Goal: Check status

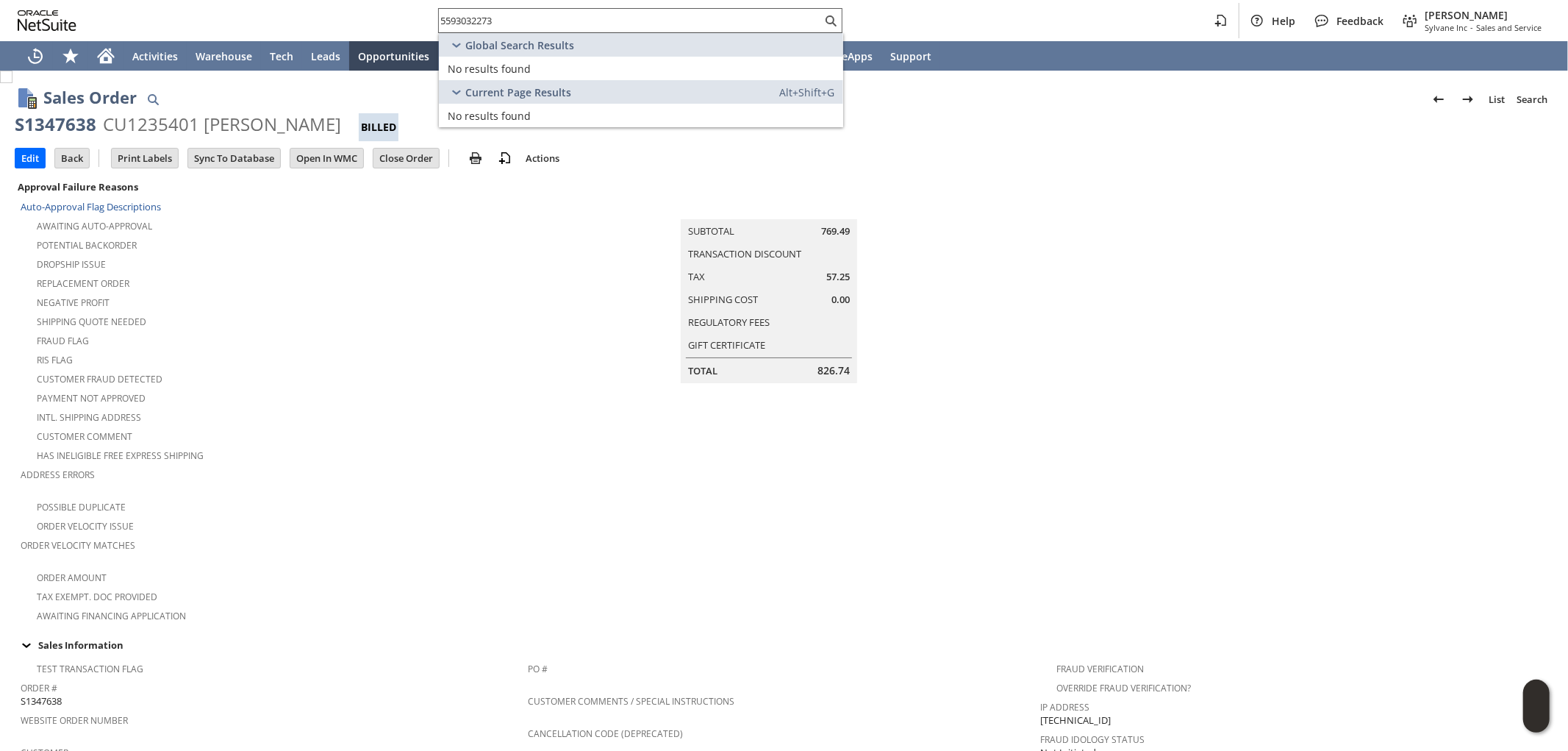
click at [552, 26] on input "5593032273" at bounding box center [630, 20] width 383 height 17
paste input "2056397067"
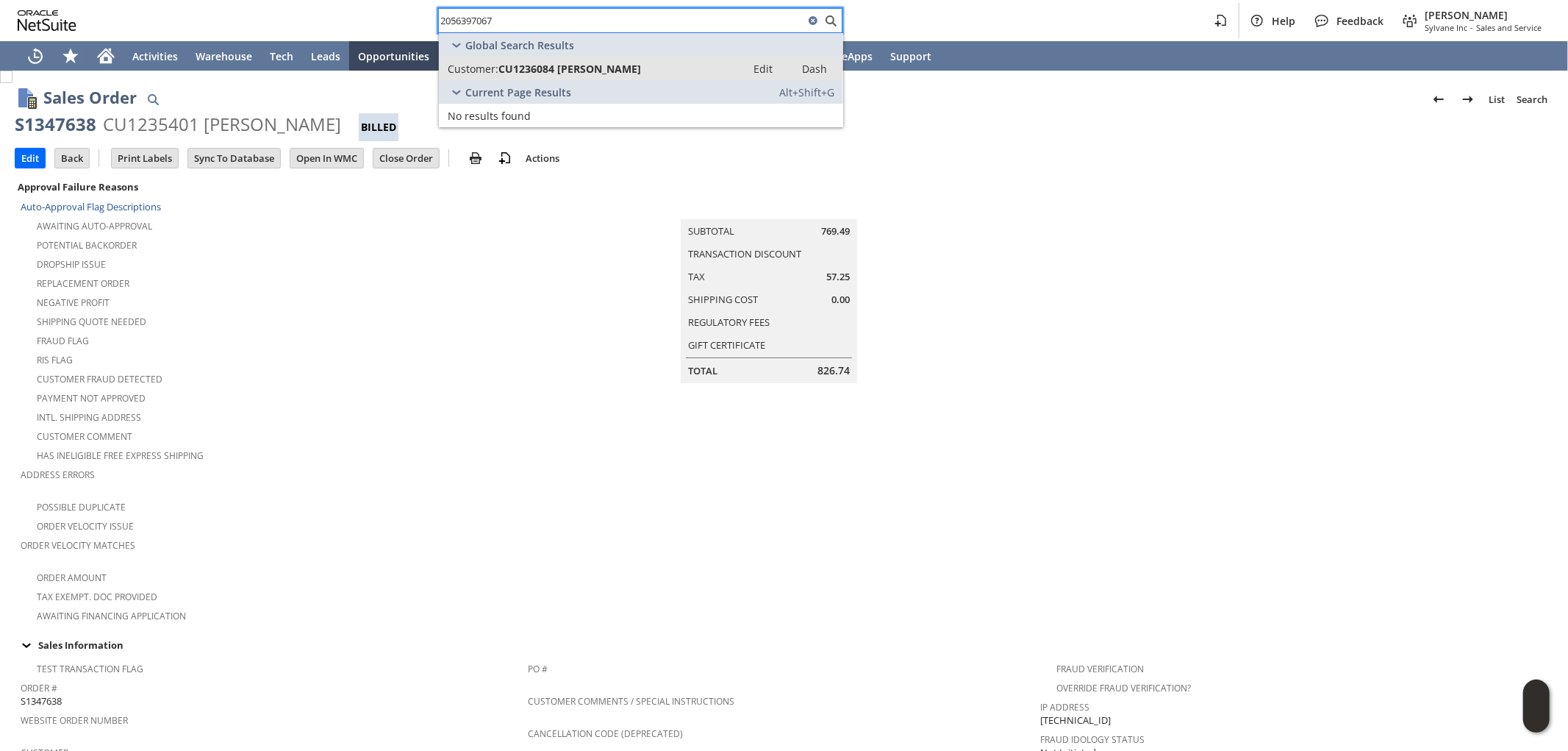
type input "2056397067"
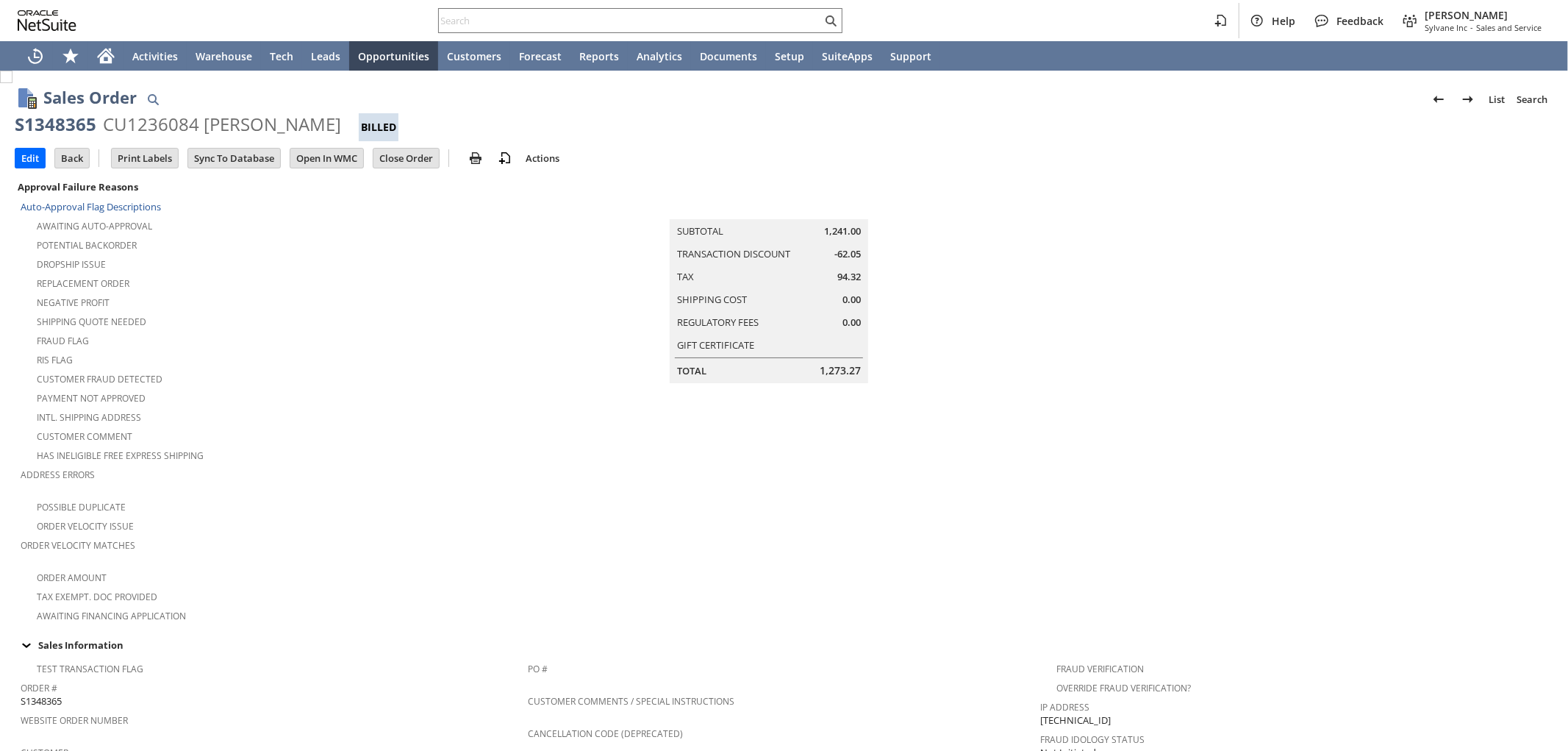
scroll to position [830, 0]
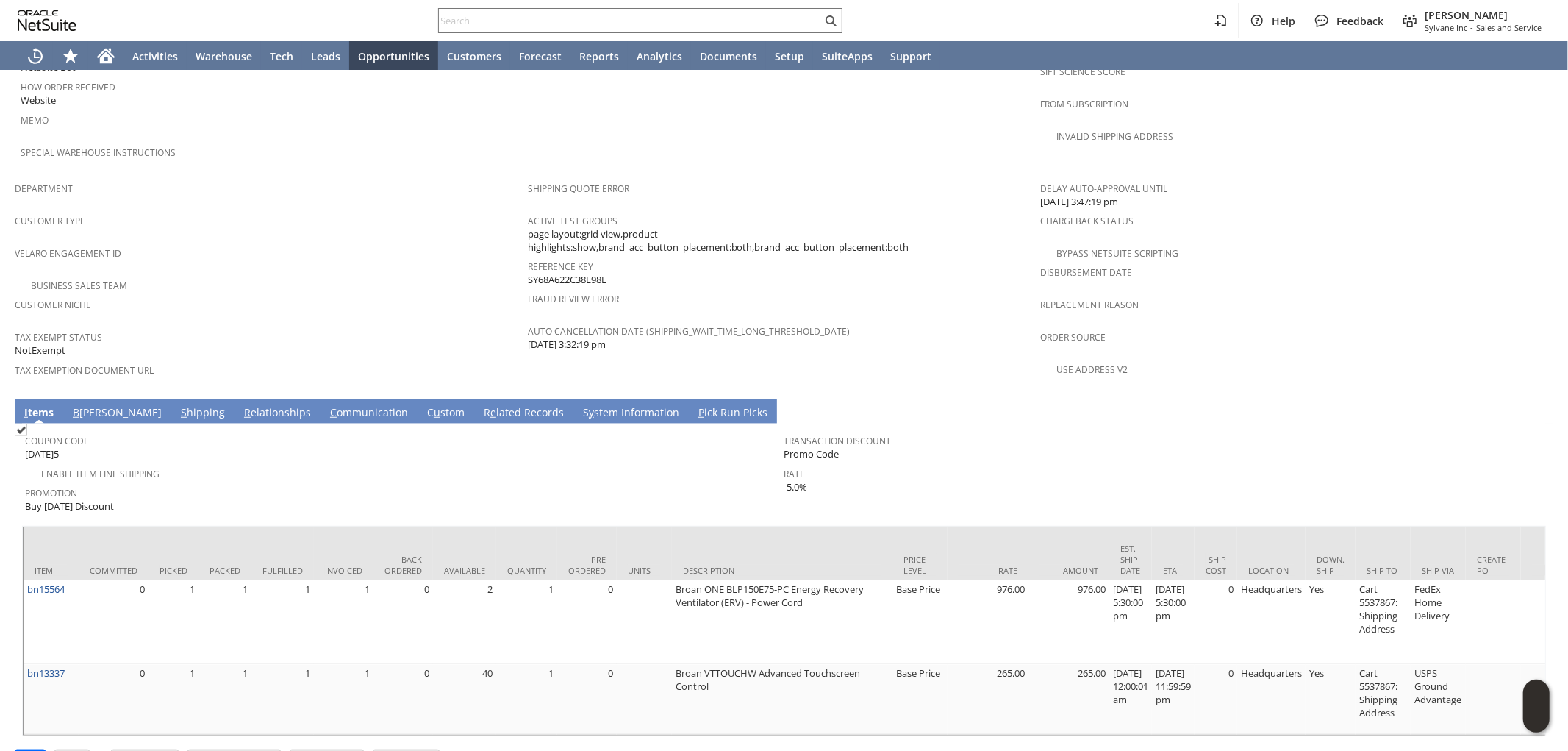
click at [177, 405] on link "S hipping" at bounding box center [202, 413] width 51 height 17
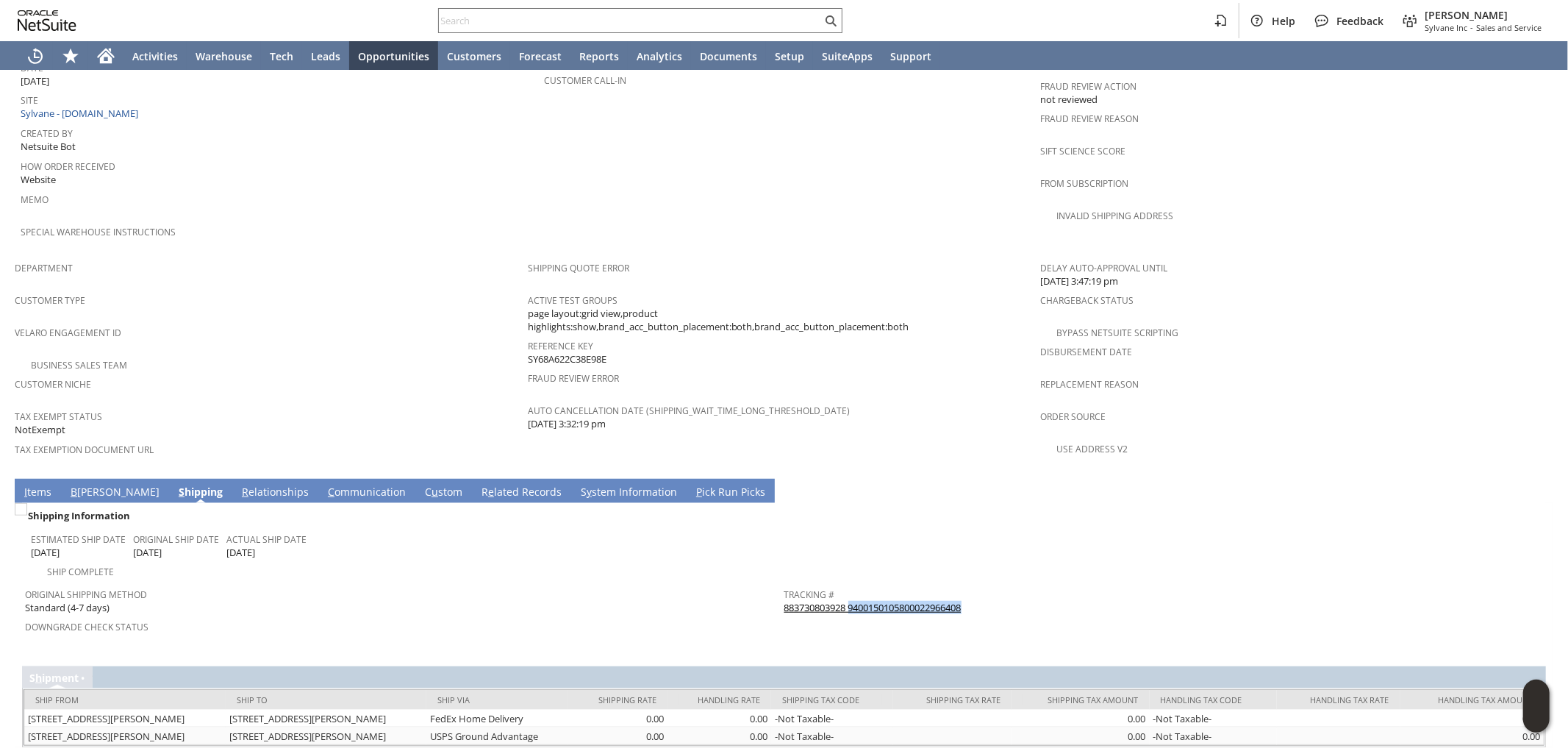
drag, startPoint x: 973, startPoint y: 563, endPoint x: 847, endPoint y: 563, distance: 126.0
click at [847, 584] on div "Tracking # 883730803928 9400150105800022966408" at bounding box center [1160, 598] width 752 height 31
copy link "9400150105800022966408"
click at [39, 484] on link "I tems" at bounding box center [38, 492] width 35 height 17
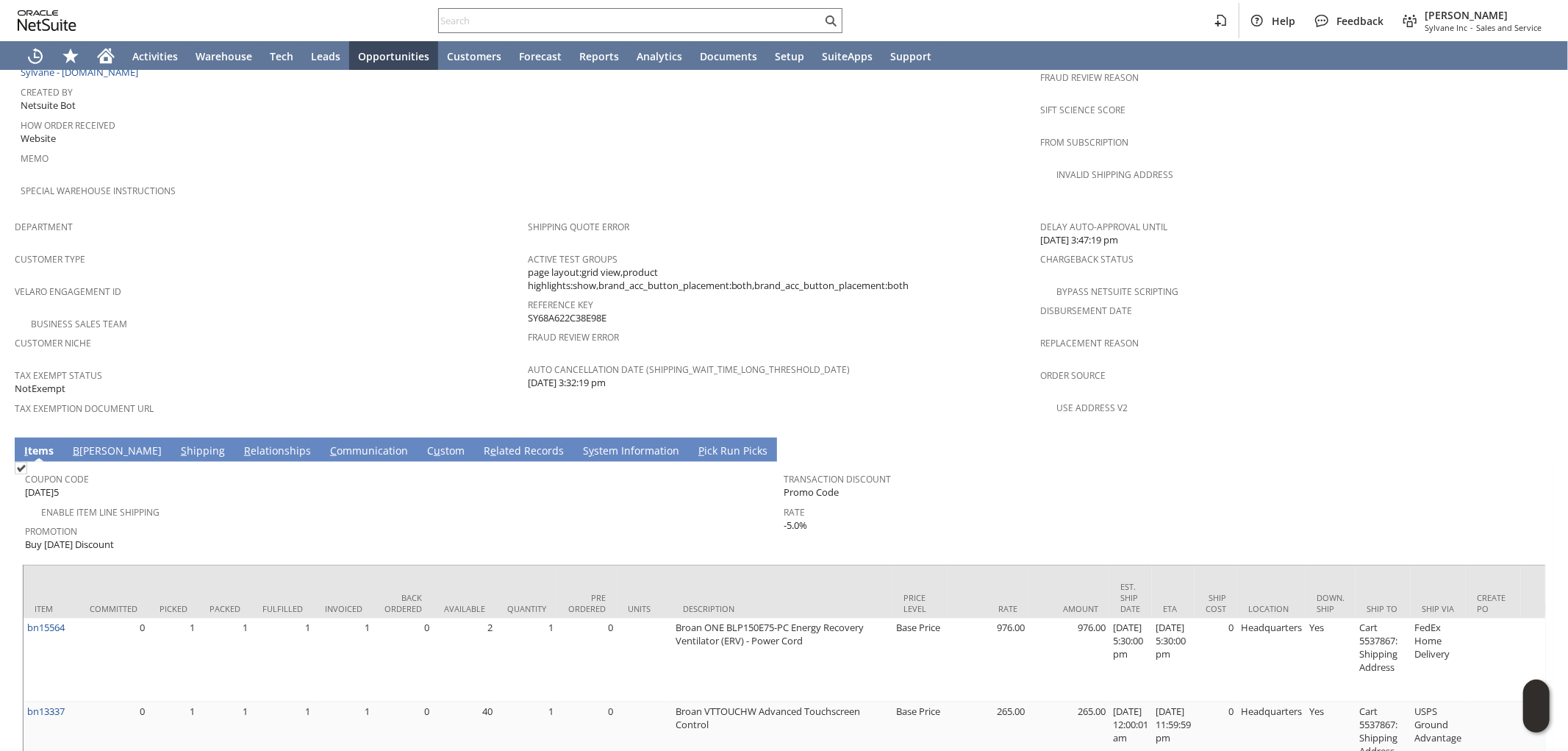
scroll to position [830, 0]
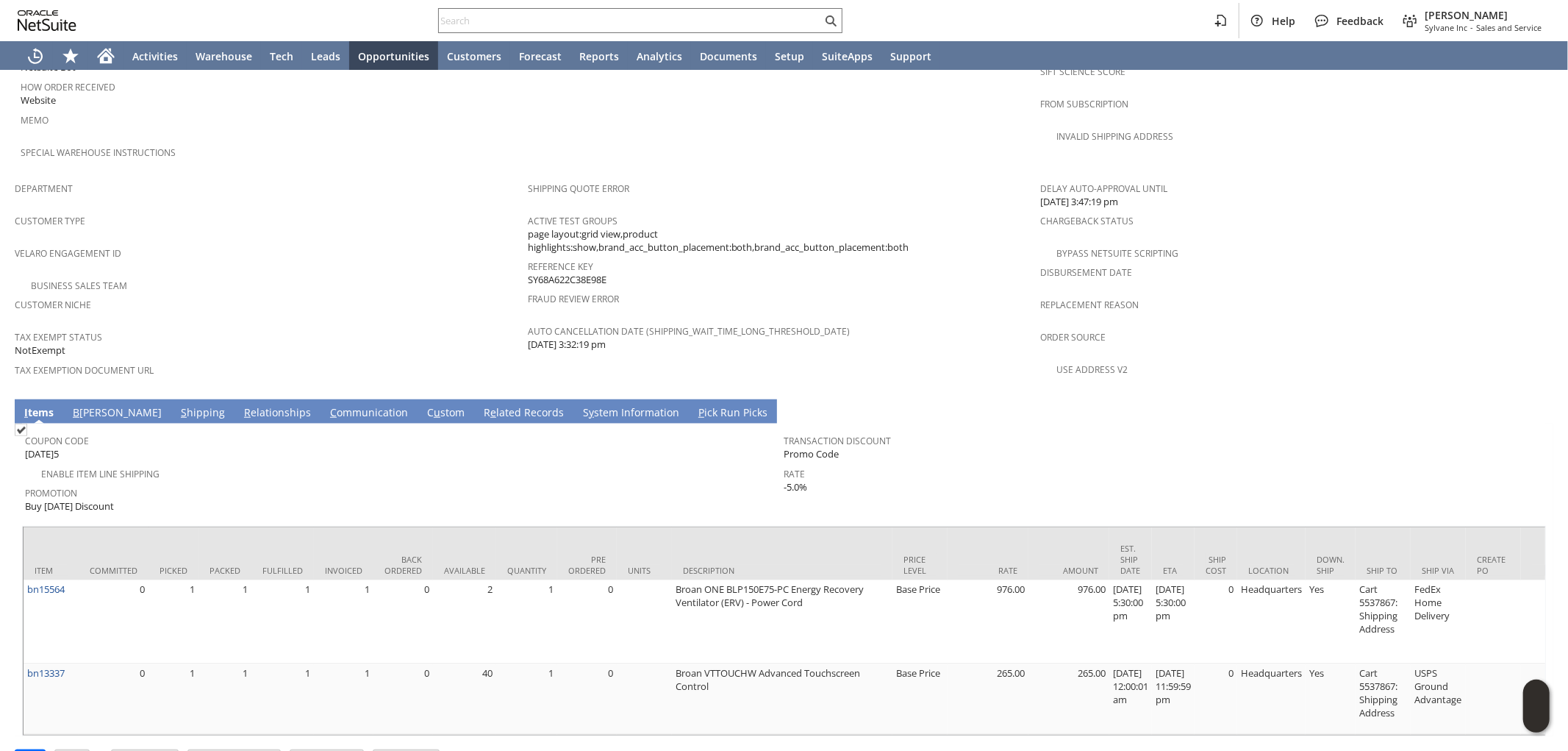
click at [177, 405] on link "S hipping" at bounding box center [202, 413] width 51 height 17
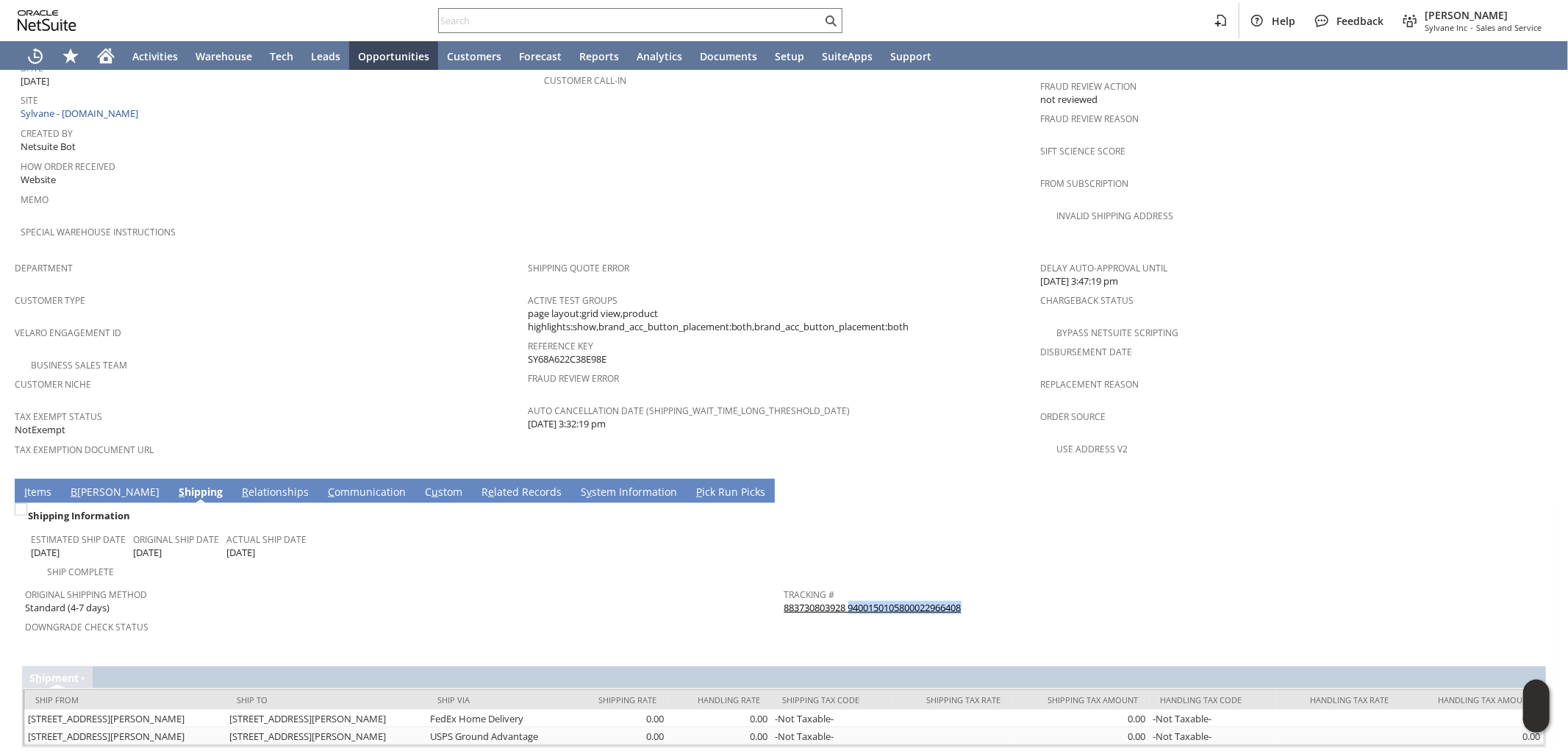
click at [44, 484] on link "I tems" at bounding box center [38, 492] width 35 height 17
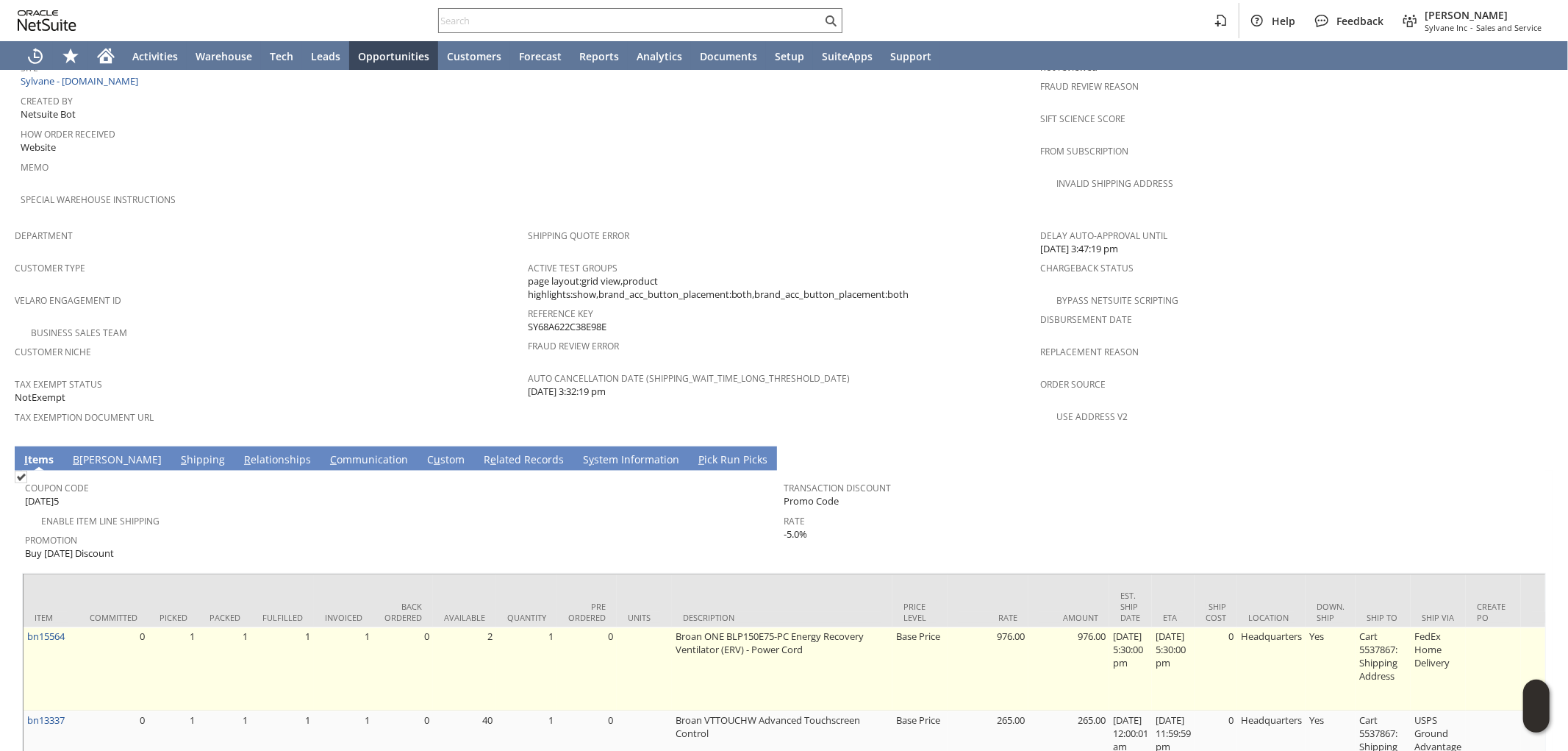
scroll to position [830, 0]
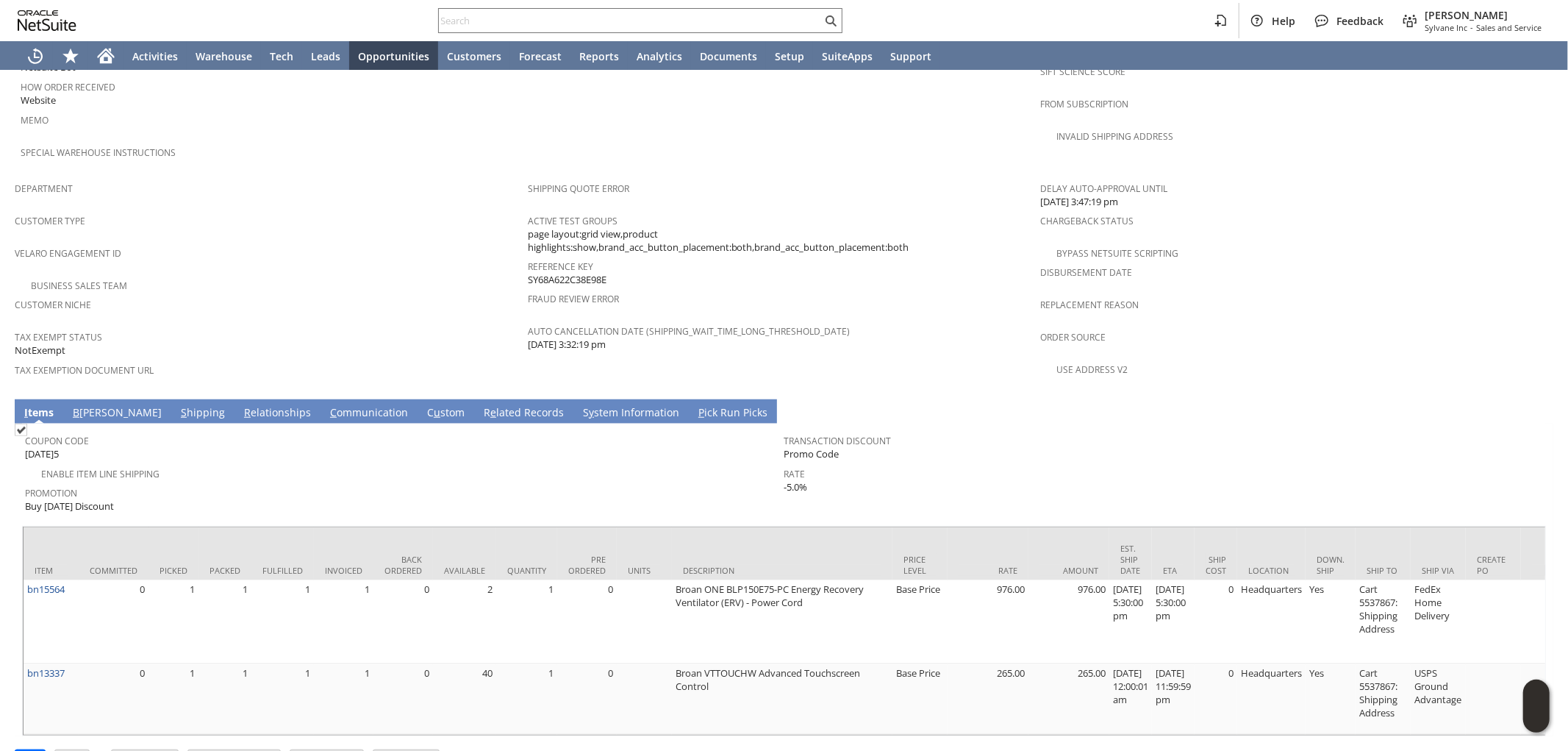
click at [695, 482] on span "Promotion" at bounding box center [401, 490] width 752 height 17
click at [92, 405] on link "B [PERSON_NAME]" at bounding box center [117, 413] width 96 height 17
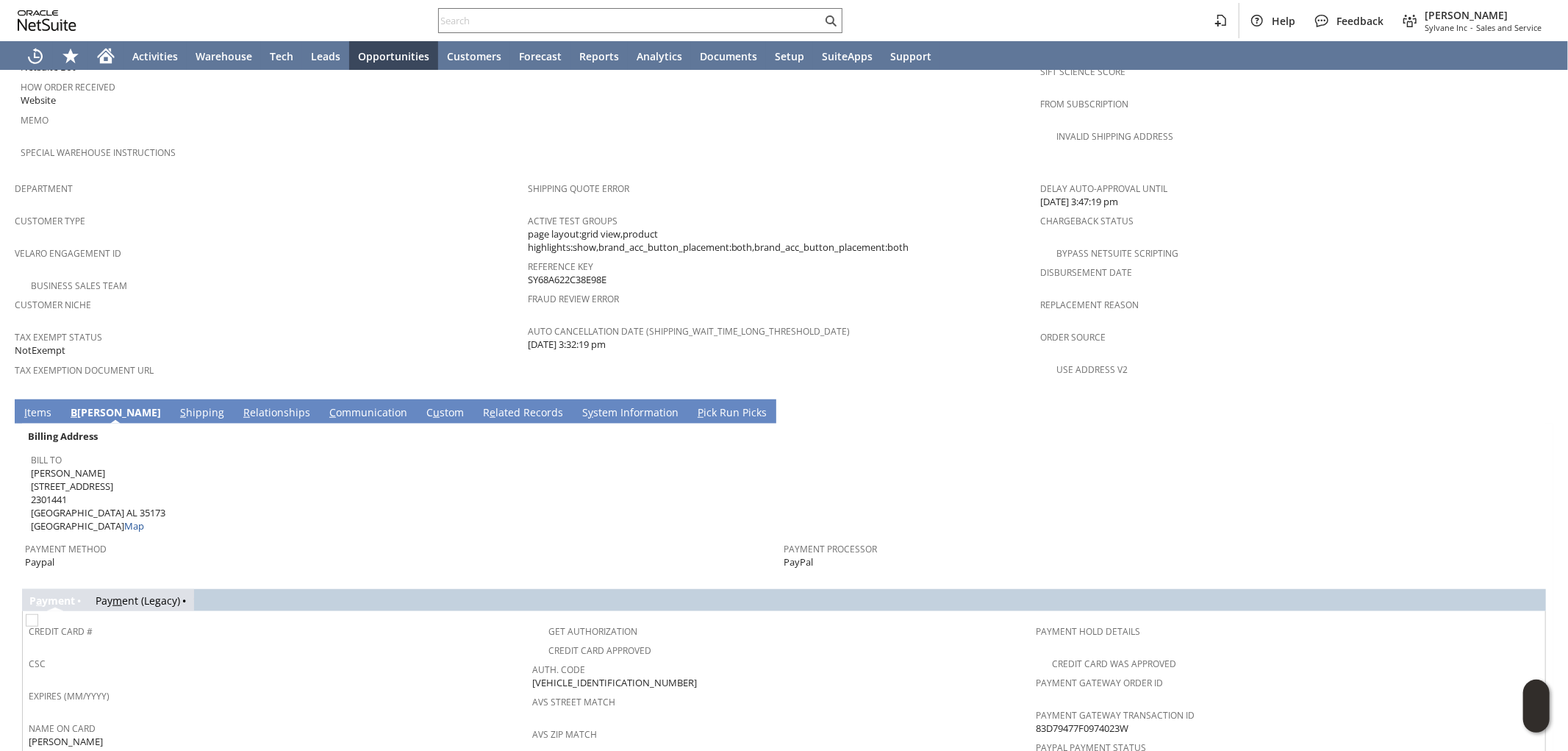
click at [176, 405] on link "S hipping" at bounding box center [201, 413] width 51 height 17
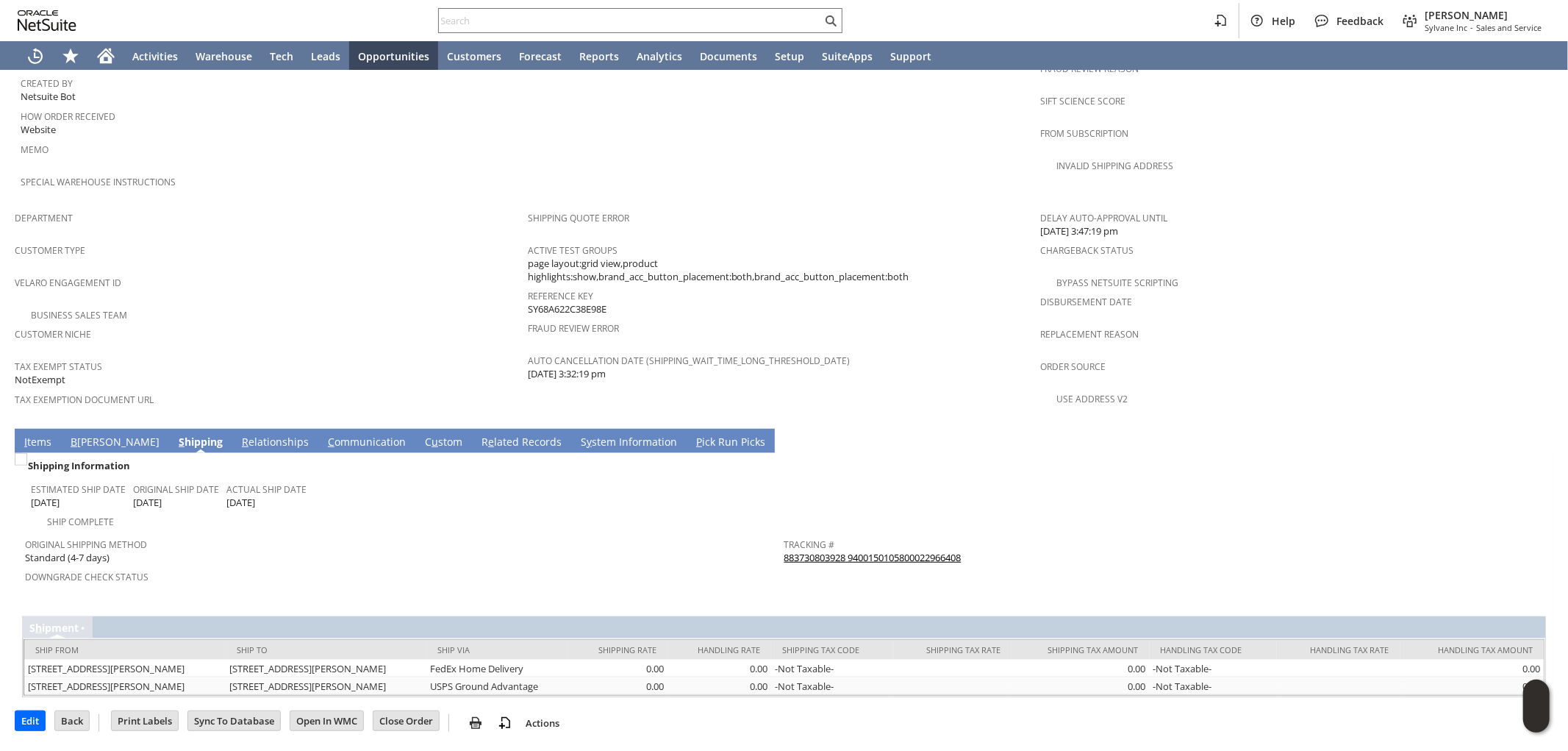
scroll to position [750, 0]
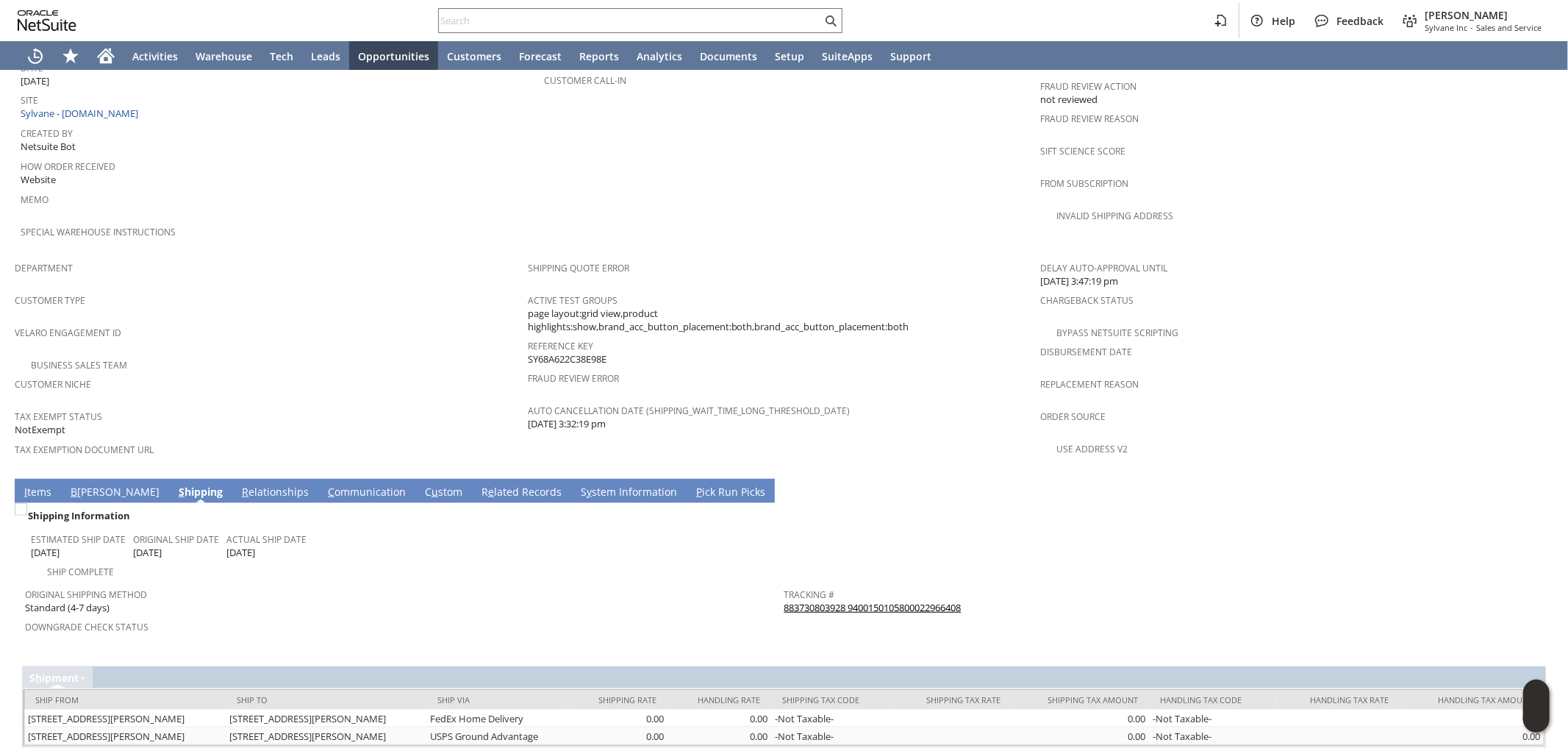
drag, startPoint x: 26, startPoint y: 442, endPoint x: 113, endPoint y: 461, distance: 89.1
click at [26, 484] on link "I tems" at bounding box center [38, 492] width 35 height 17
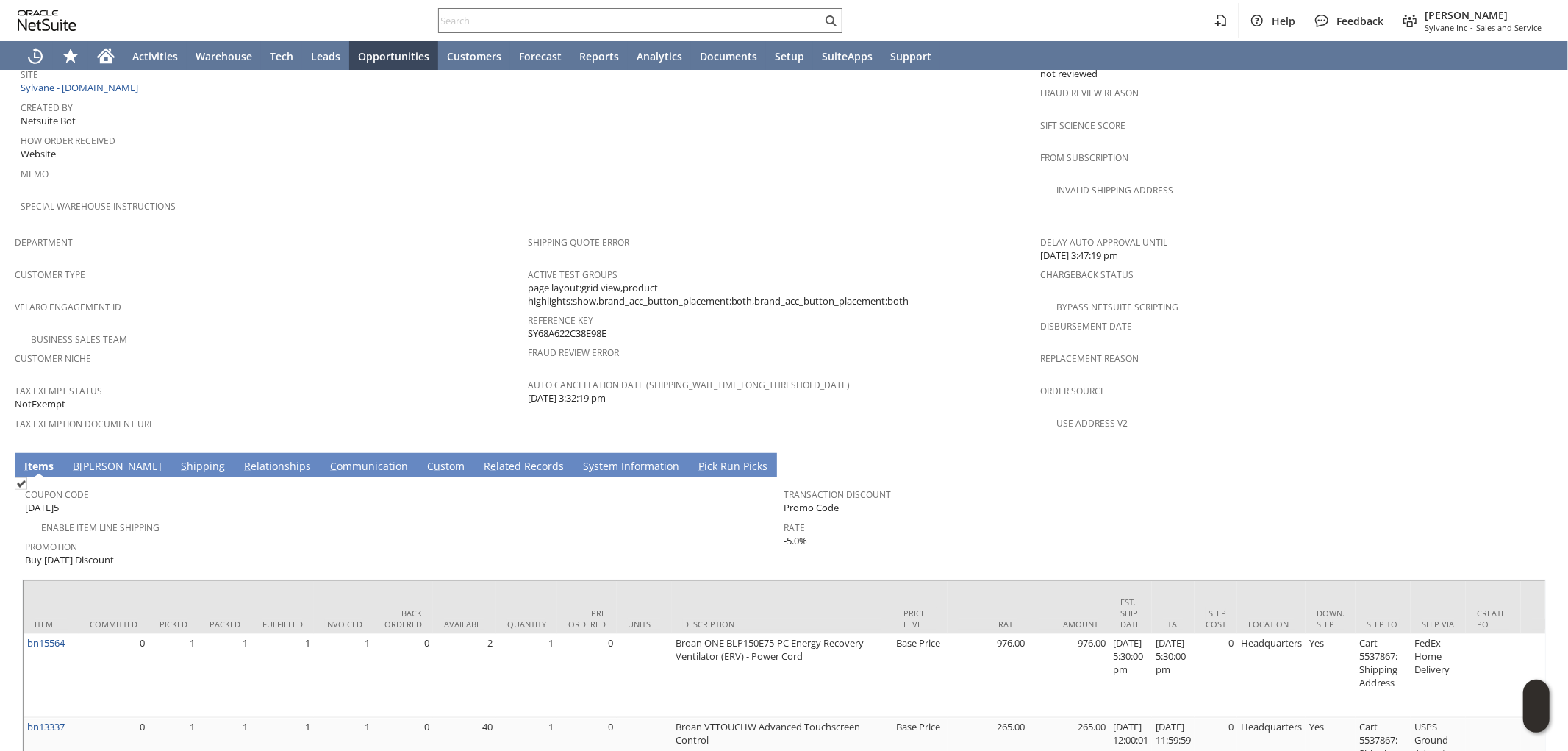
scroll to position [830, 0]
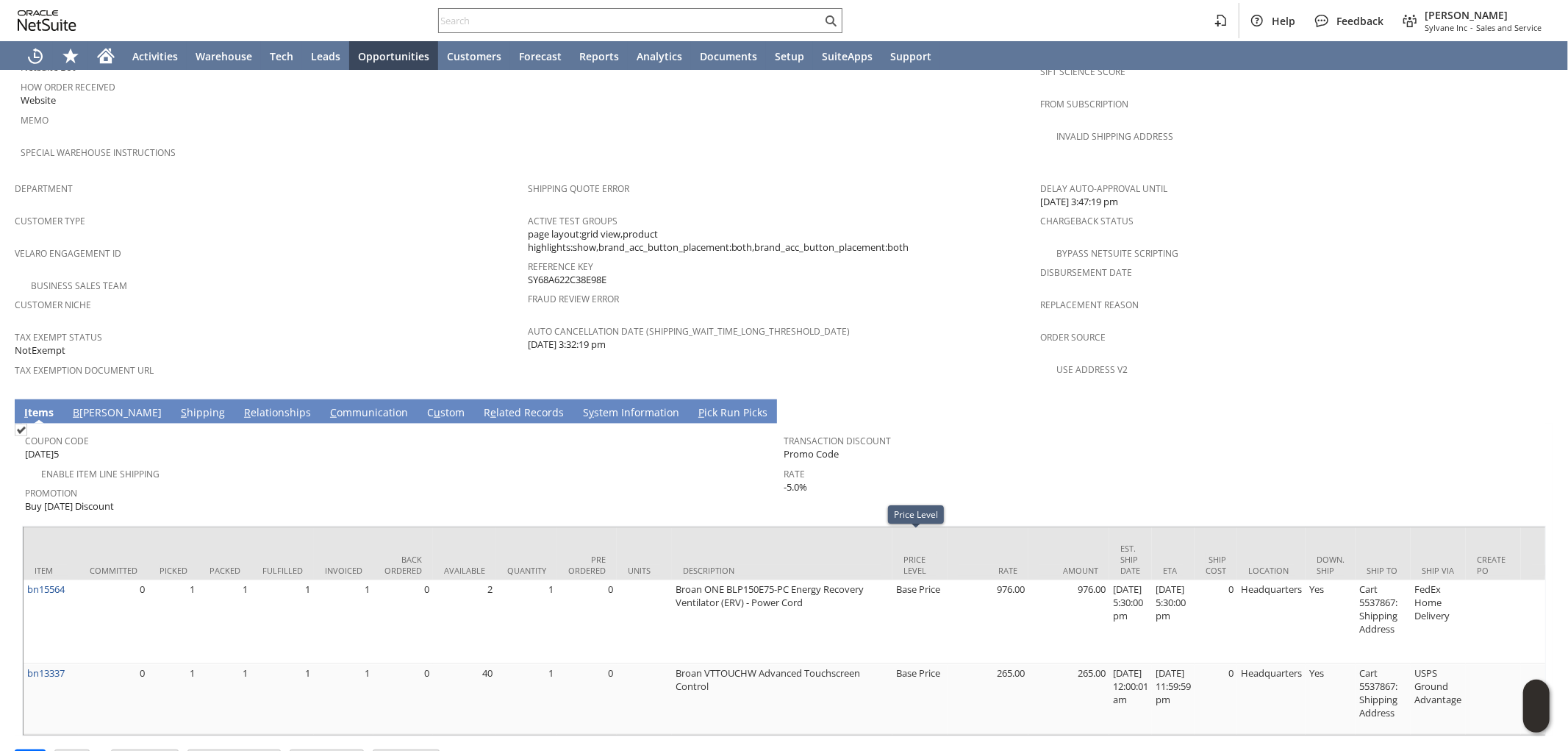
click at [654, 518] on div at bounding box center [783, 522] width 1524 height 7
click at [98, 405] on link "B [PERSON_NAME]" at bounding box center [117, 413] width 96 height 17
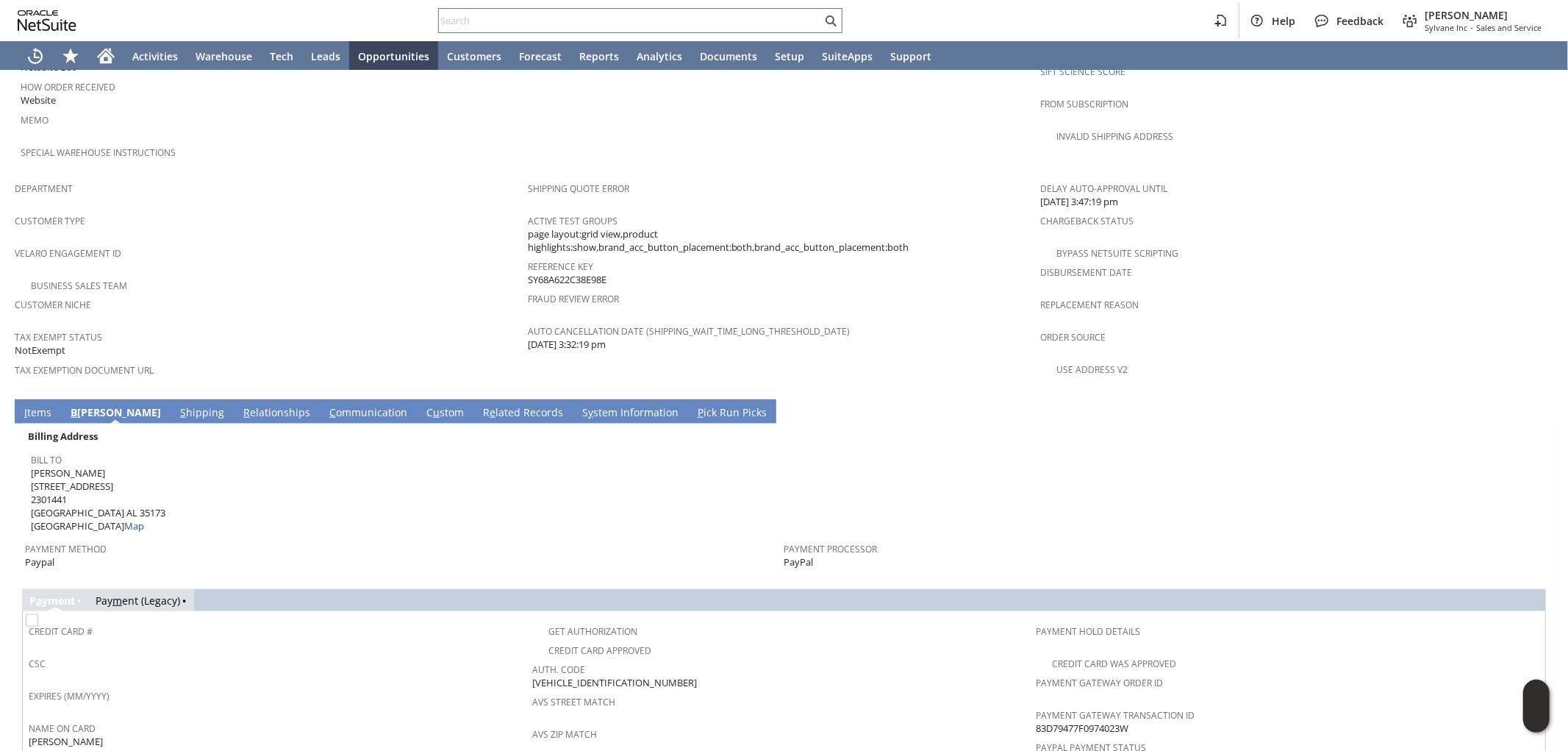
click at [176, 405] on link "S hipping" at bounding box center [201, 413] width 51 height 17
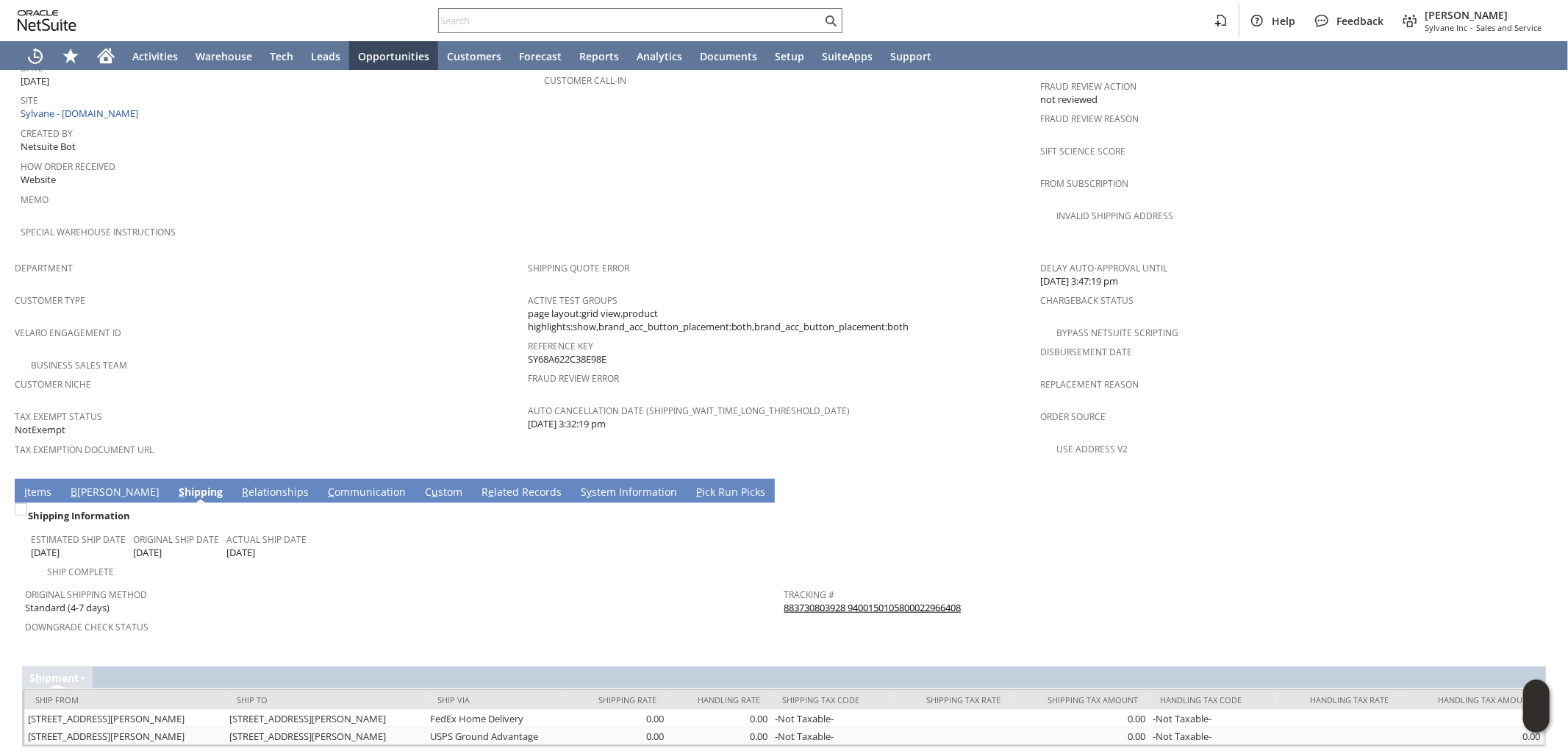
click at [644, 616] on div "Downgrade Check Status" at bounding box center [401, 631] width 752 height 31
click at [45, 484] on link "I tems" at bounding box center [38, 492] width 35 height 17
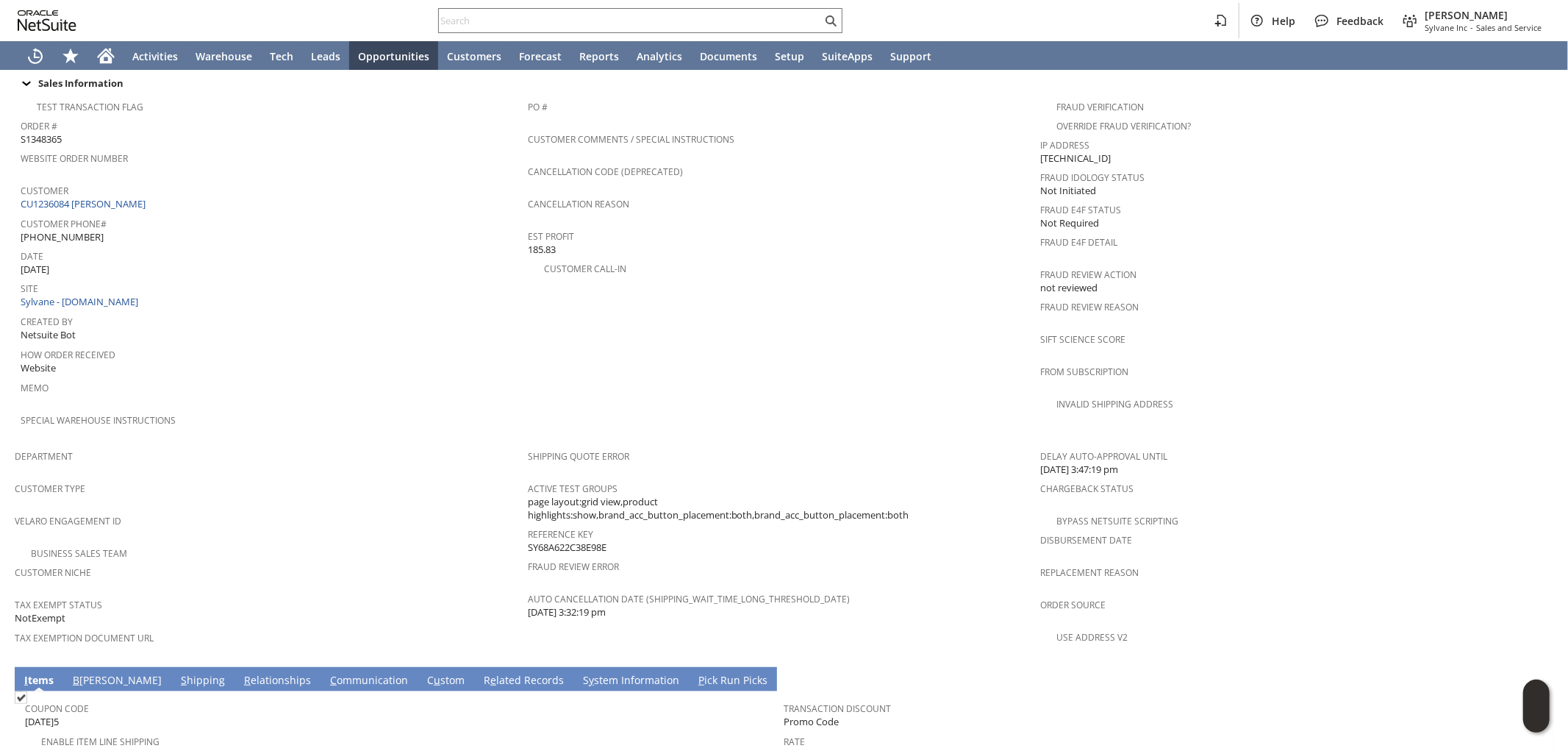
scroll to position [503, 0]
